Goal: Transaction & Acquisition: Purchase product/service

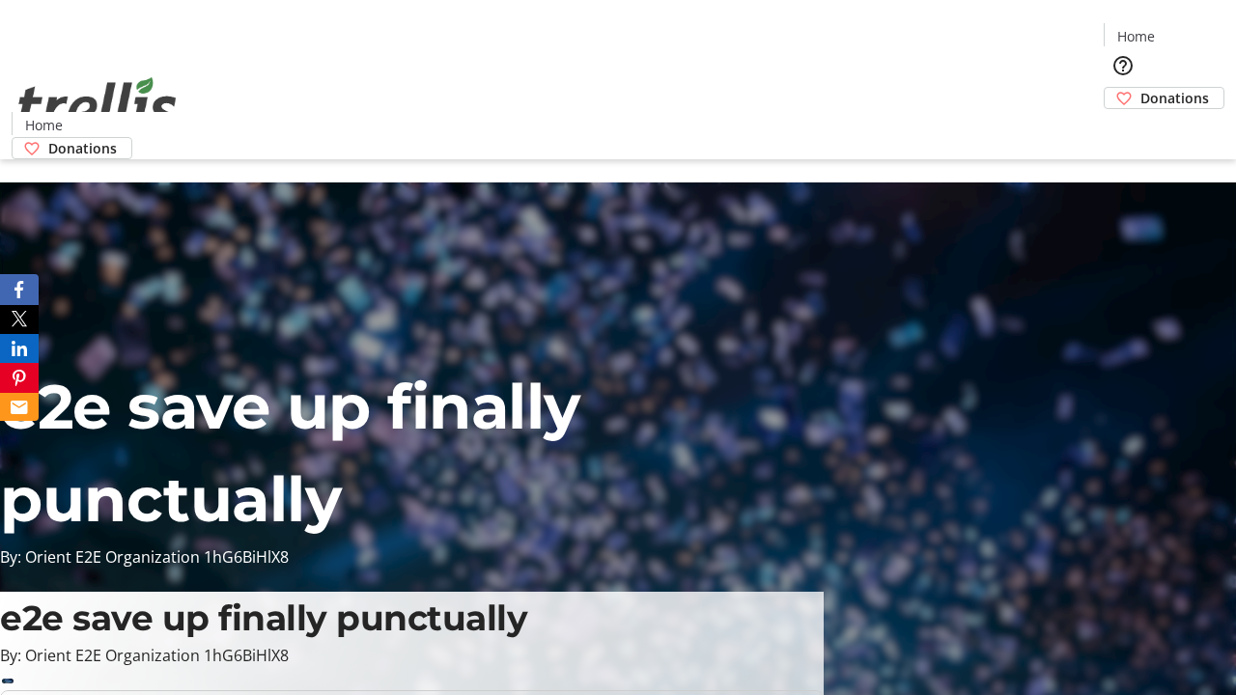
click at [1140, 88] on span "Donations" at bounding box center [1174, 98] width 69 height 20
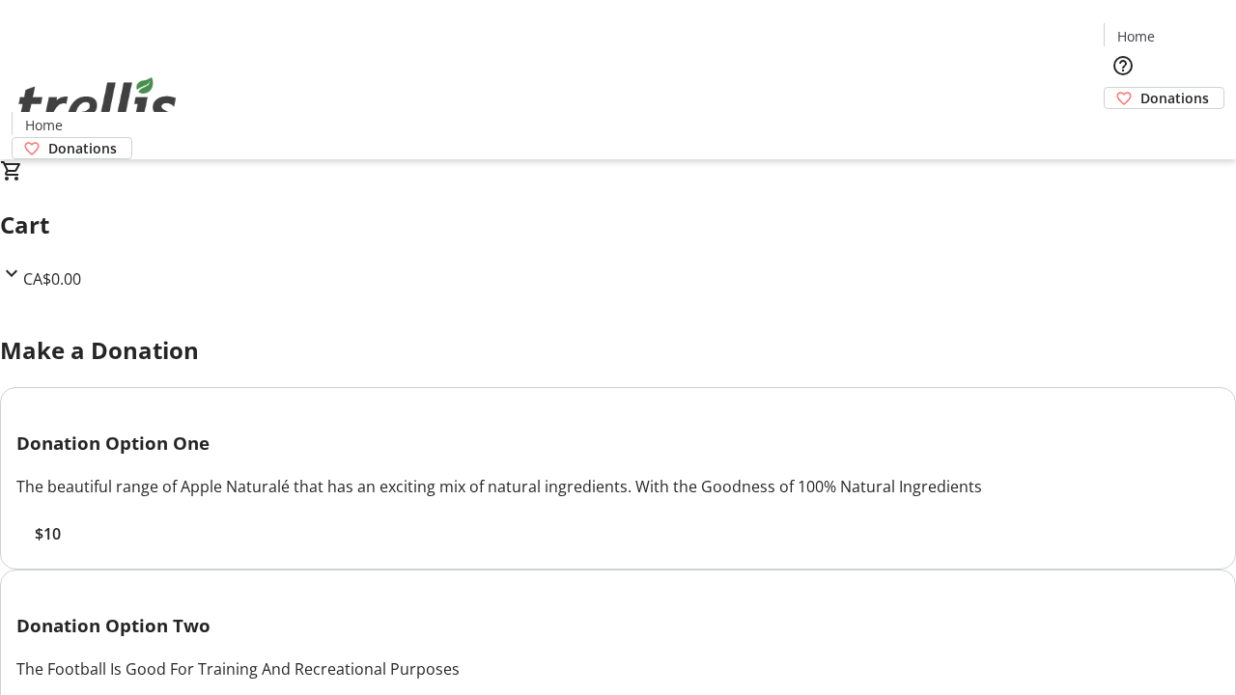
click at [61, 545] on span "$10" at bounding box center [48, 533] width 26 height 23
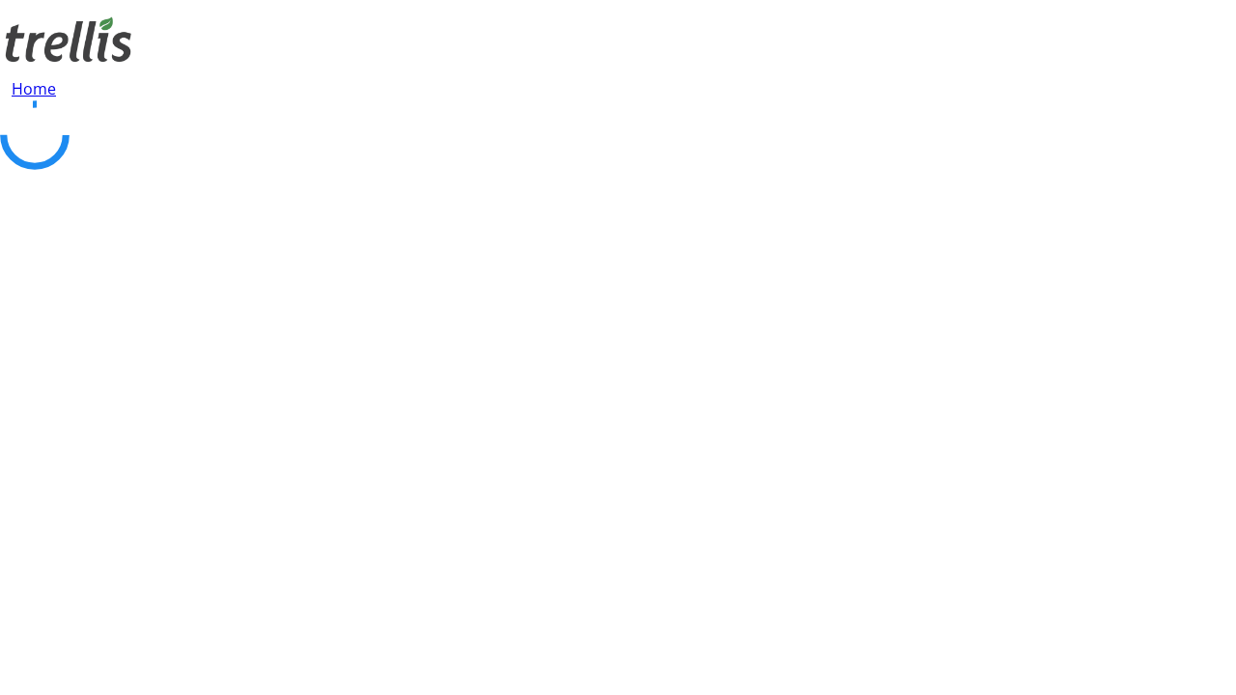
select select "CA"
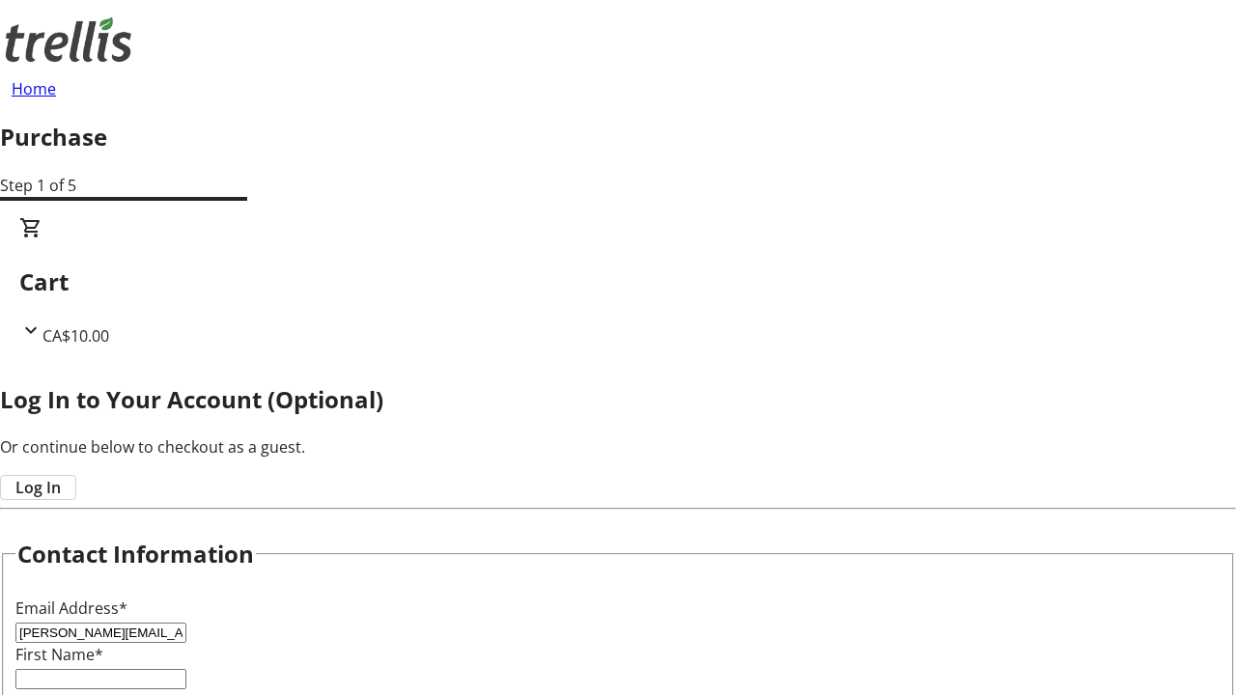
type input "[PERSON_NAME][EMAIL_ADDRESS][DOMAIN_NAME]"
type input "[PERSON_NAME]"
type input "[STREET_ADDRESS][PERSON_NAME]"
type input "Kelowna"
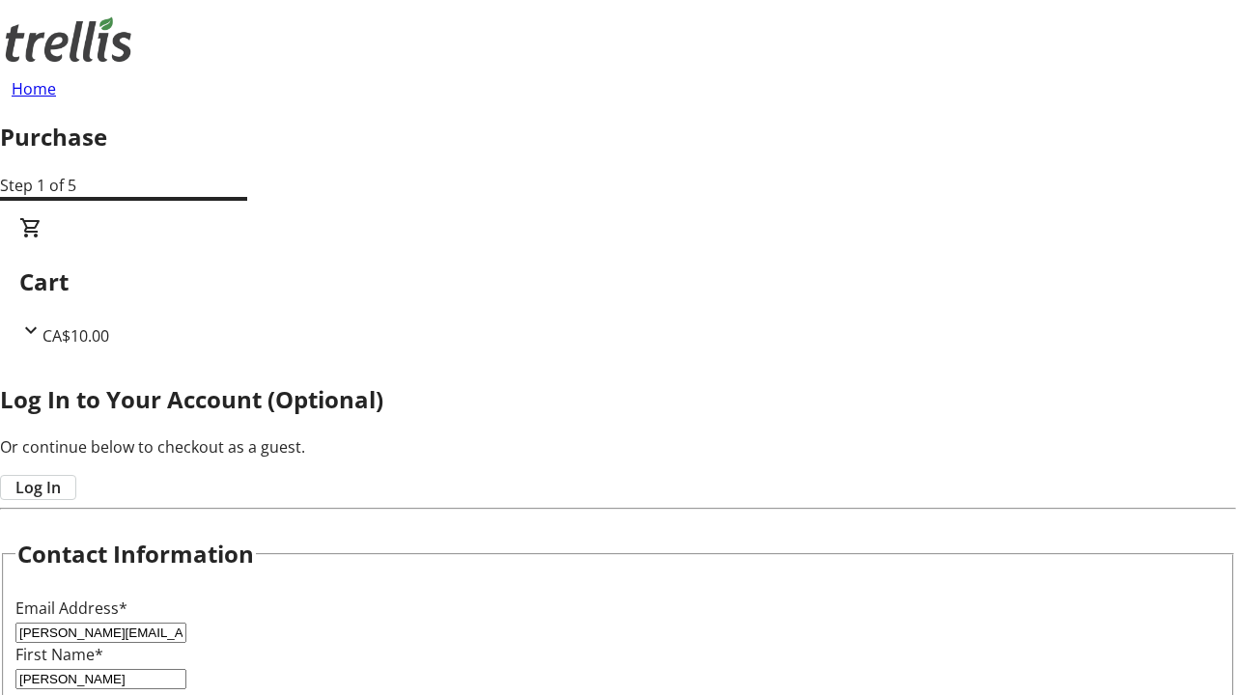
select select "BC"
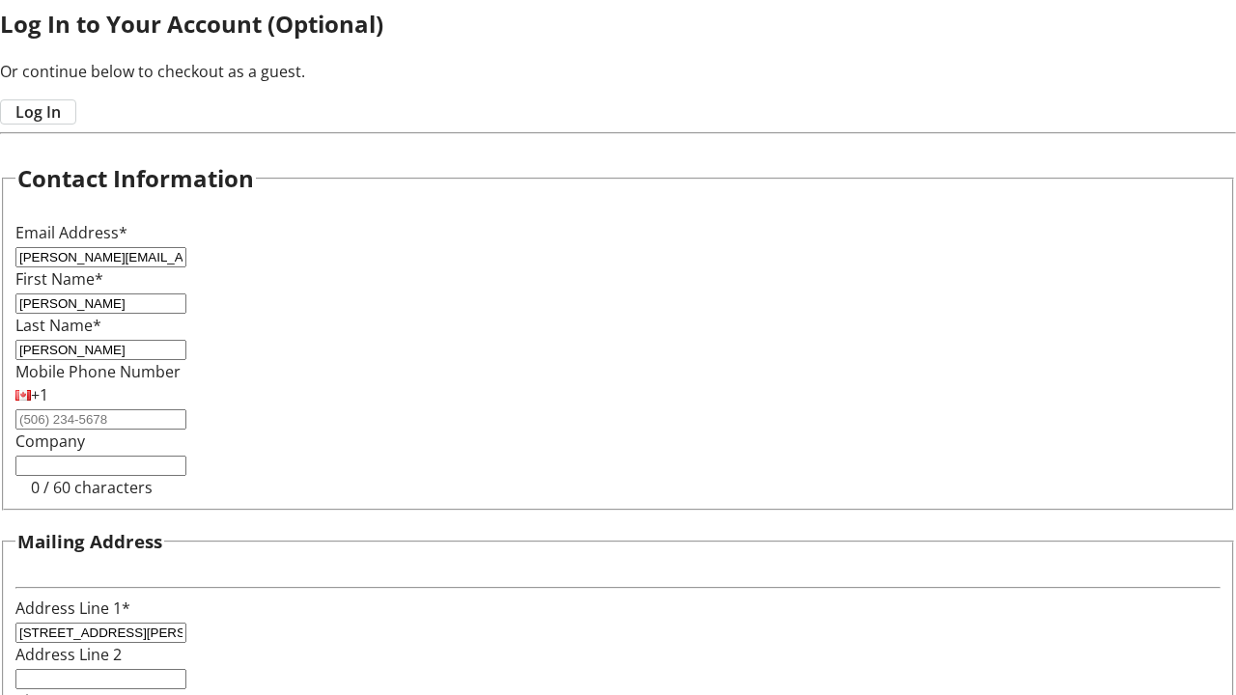
type input "Kelowna"
type input "V1Y 0C2"
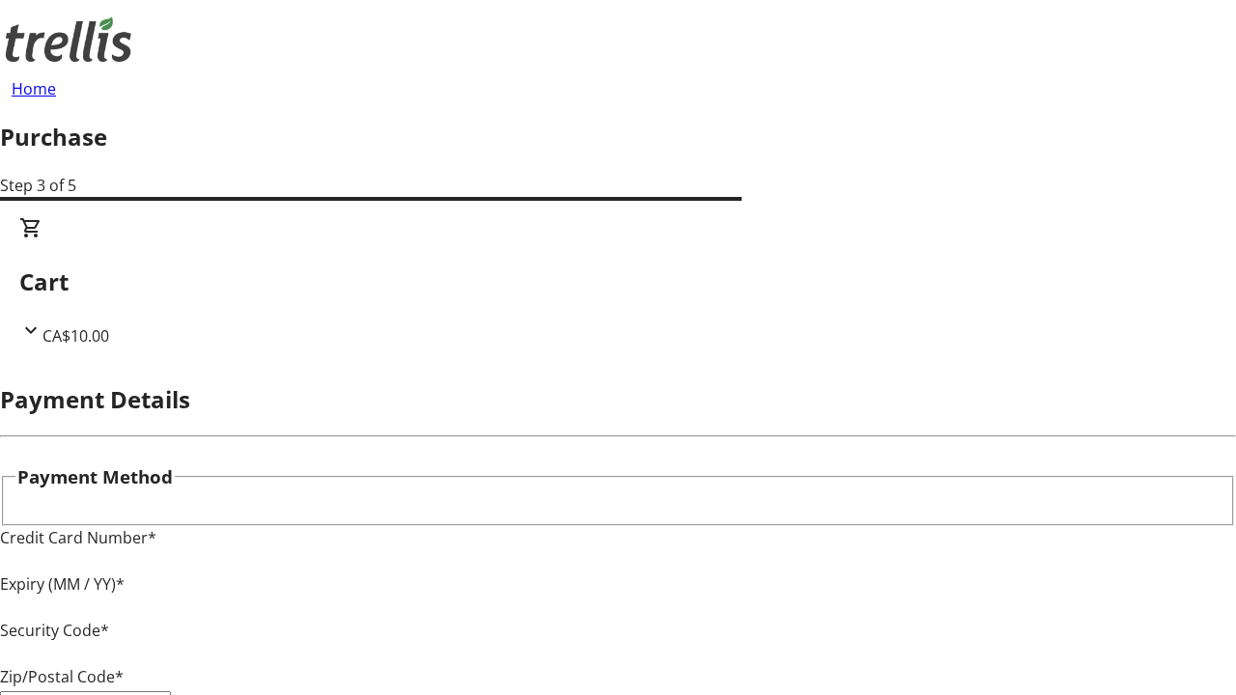
type input "V1Y 0C2"
